Goal: Task Accomplishment & Management: Use online tool/utility

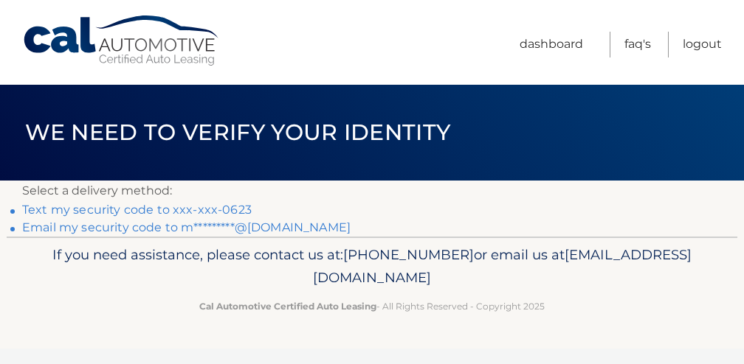
click at [184, 210] on link "Text my security code to xxx-xxx-0623" at bounding box center [136, 210] width 229 height 14
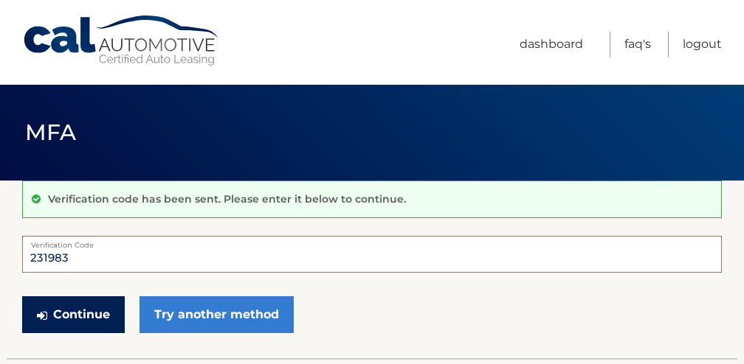
type input "231983"
click at [104, 300] on button "Continue" at bounding box center [73, 315] width 103 height 37
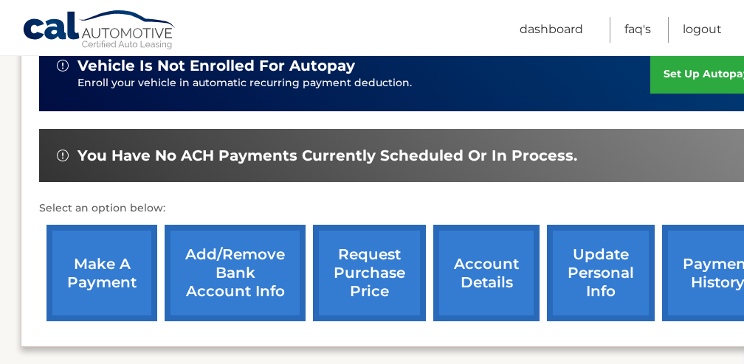
scroll to position [433, 1]
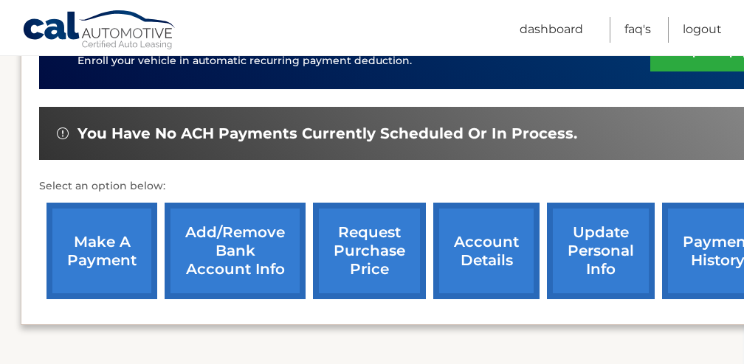
click at [124, 227] on link "make a payment" at bounding box center [101, 251] width 111 height 97
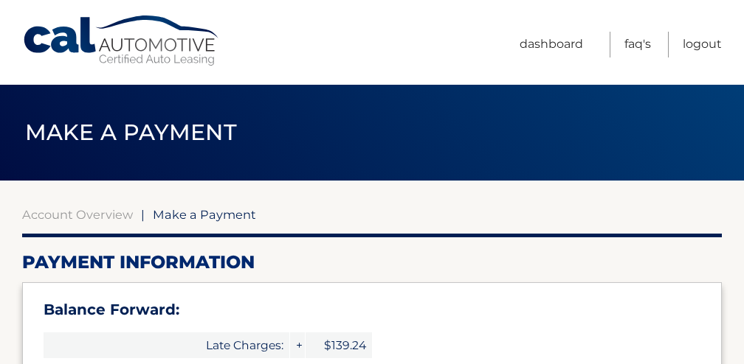
select select "MDkzZDA5NjctNzJjZi00ZTZlLTkyOGItNTNlYmU3MTQ2OWFi"
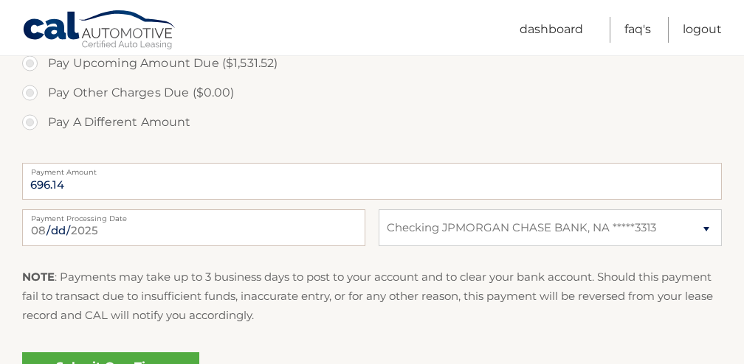
scroll to position [778, 0]
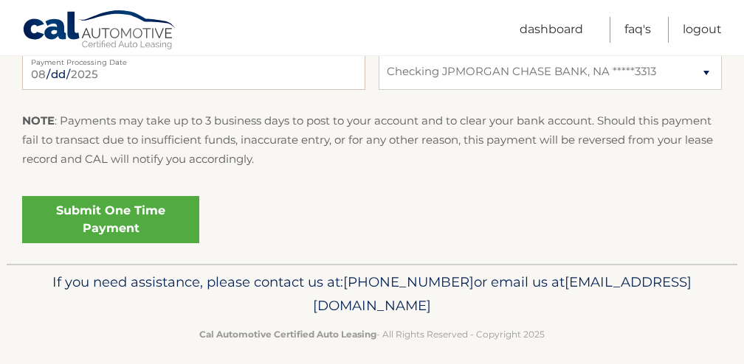
click at [112, 219] on link "Submit One Time Payment" at bounding box center [110, 219] width 177 height 47
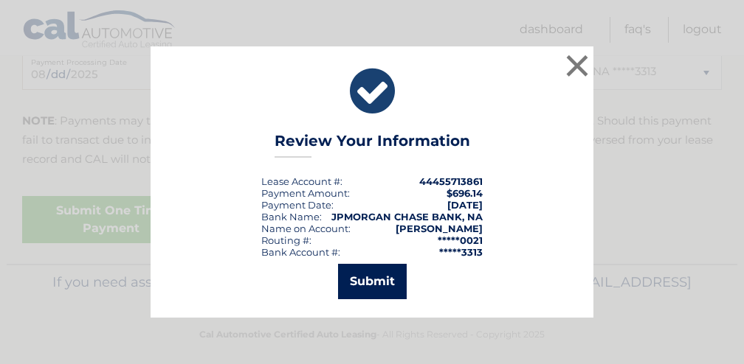
click at [384, 288] on button "Submit" at bounding box center [372, 281] width 69 height 35
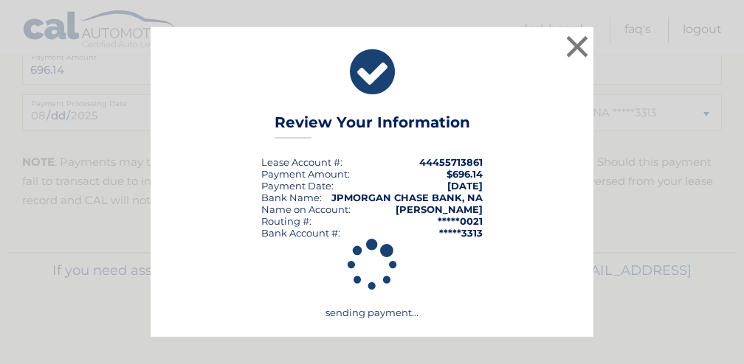
scroll to position [732, 0]
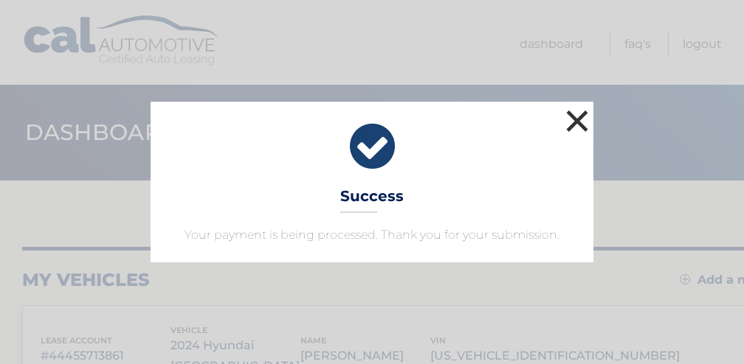
click at [577, 118] on button "×" at bounding box center [577, 121] width 30 height 30
